Goal: Transaction & Acquisition: Purchase product/service

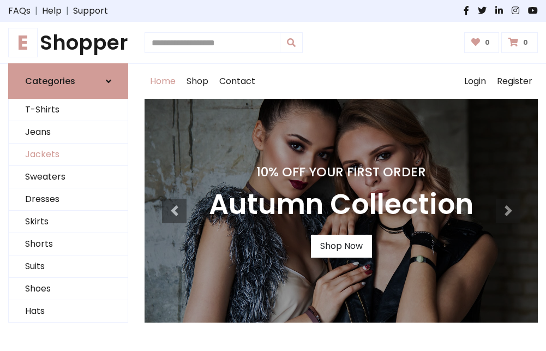
click at [68, 155] on link "Jackets" at bounding box center [68, 155] width 119 height 22
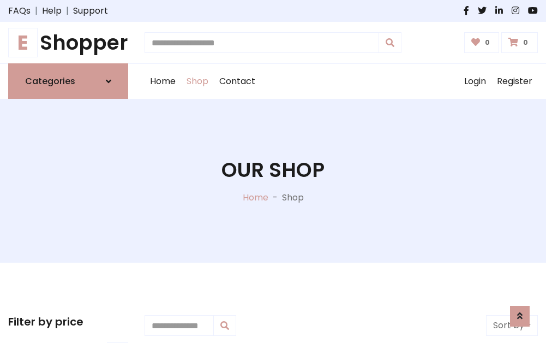
scroll to position [493, 0]
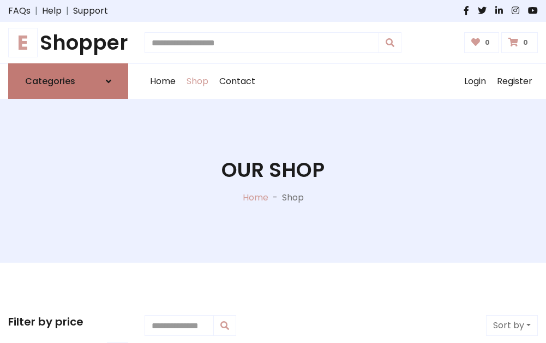
click at [68, 81] on h6 "Categories" at bounding box center [50, 81] width 50 height 10
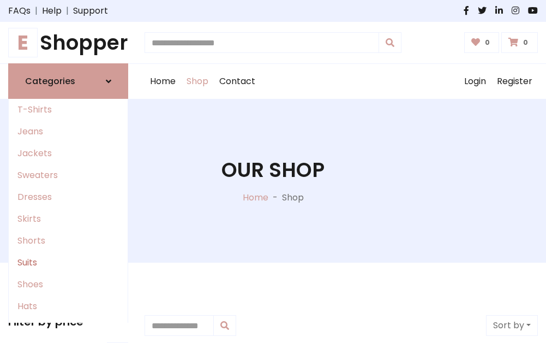
click at [68, 262] on link "Suits" at bounding box center [68, 263] width 119 height 22
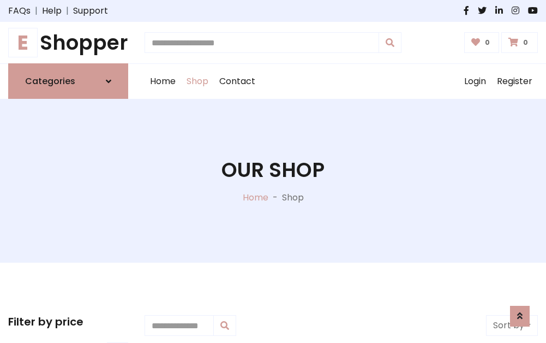
scroll to position [788, 0]
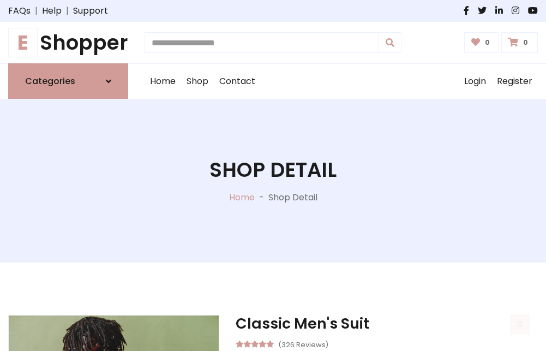
scroll to position [1020, 0]
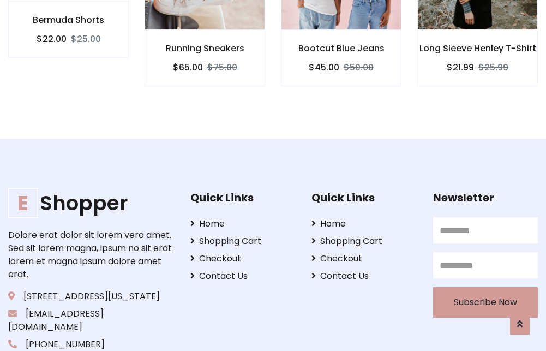
scroll to position [1019, 0]
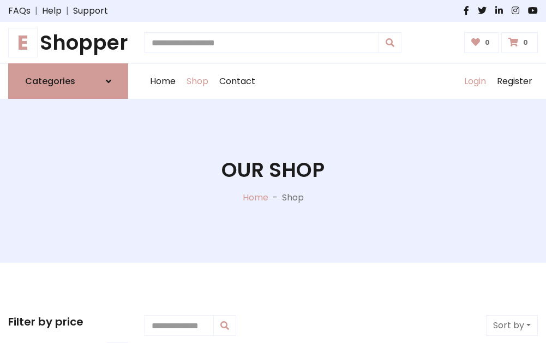
click at [475, 81] on link "Login" at bounding box center [475, 81] width 33 height 35
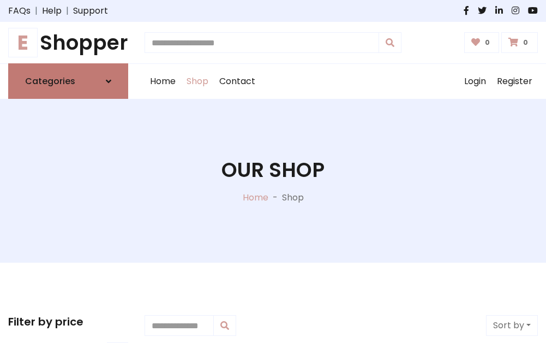
click at [109, 81] on icon at bounding box center [108, 81] width 5 height 9
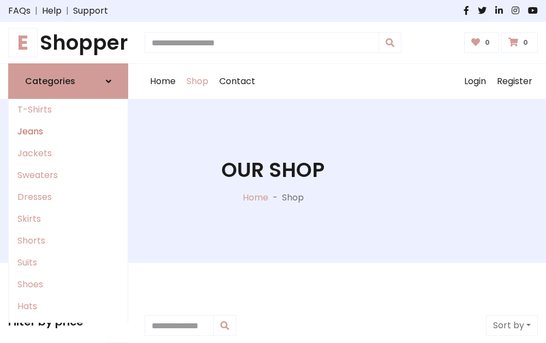
click at [68, 132] on link "Jeans" at bounding box center [68, 132] width 119 height 22
